Goal: Transaction & Acquisition: Purchase product/service

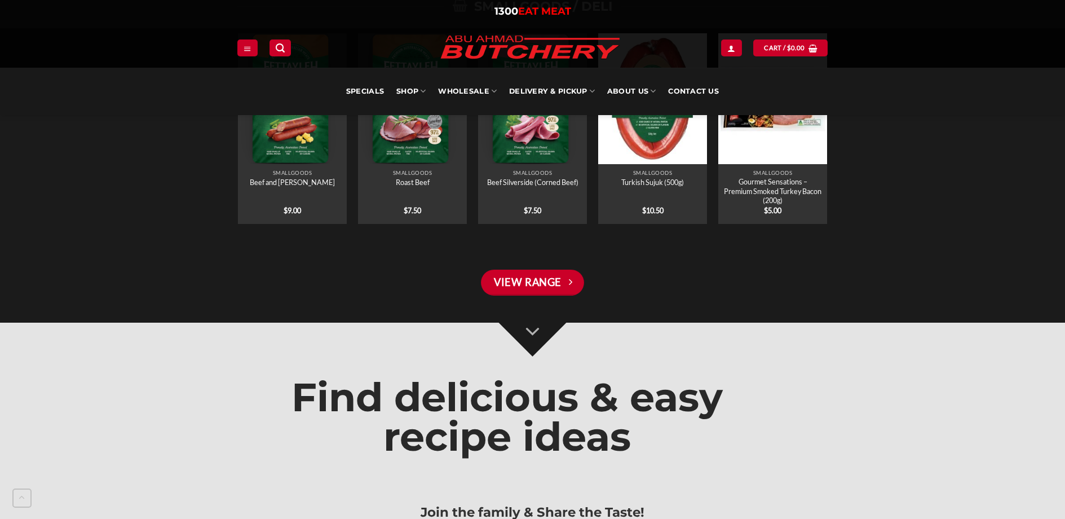
scroll to position [2594, 0]
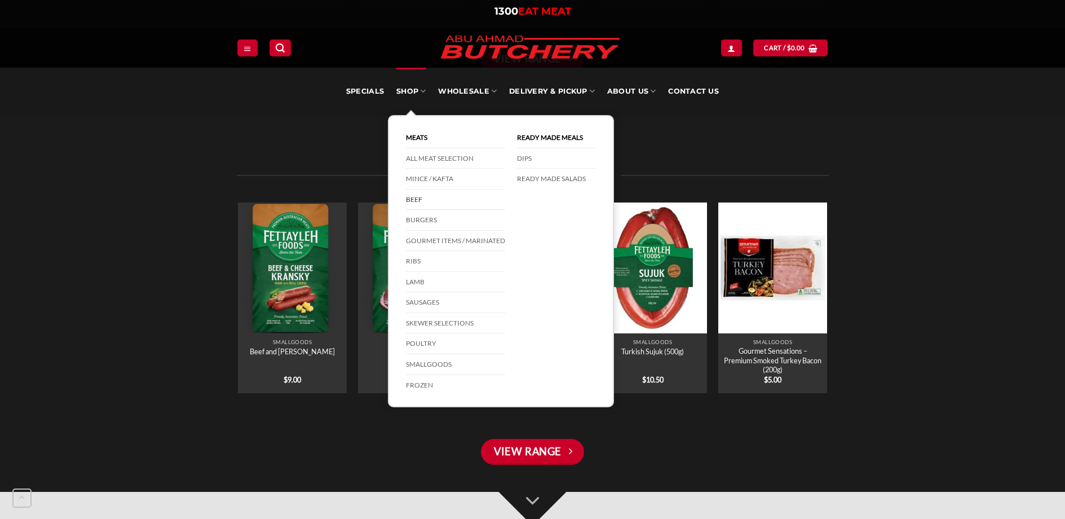
click at [422, 200] on link "Beef" at bounding box center [455, 200] width 99 height 21
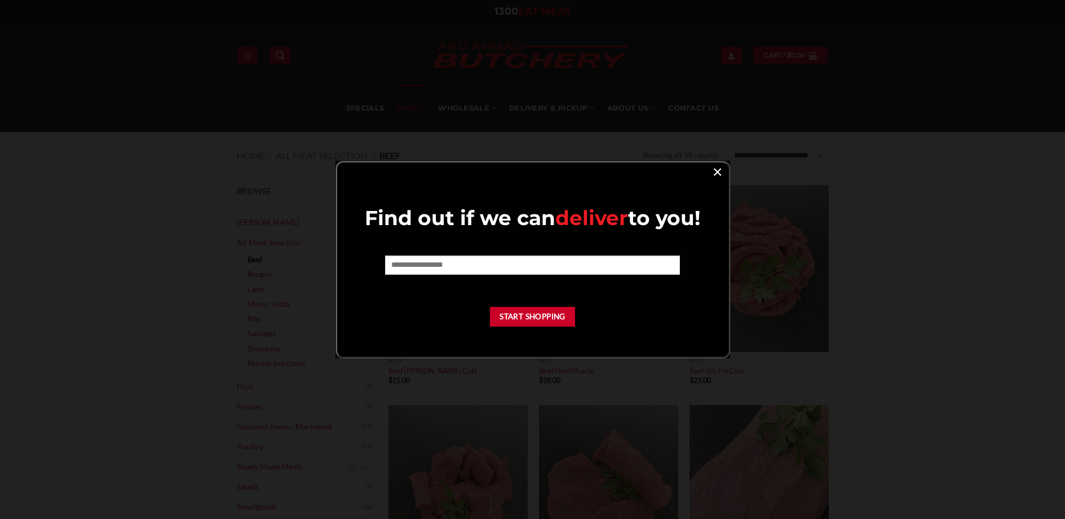
click at [715, 169] on link "×" at bounding box center [718, 171] width 16 height 15
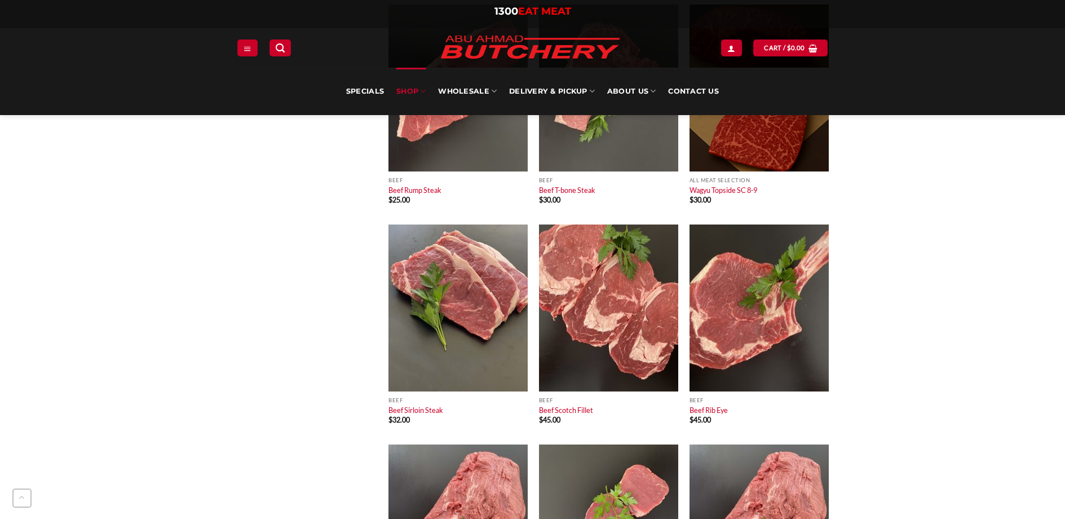
scroll to position [677, 0]
